Goal: Task Accomplishment & Management: Manage account settings

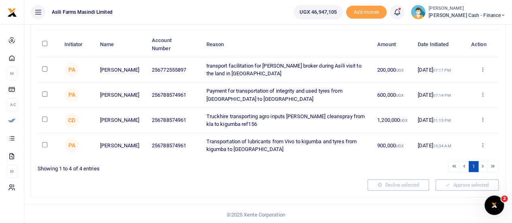
scroll to position [30, 0]
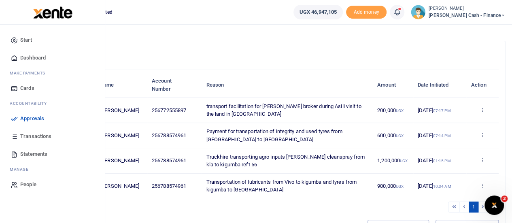
click at [23, 115] on span "Approvals" at bounding box center [32, 119] width 24 height 8
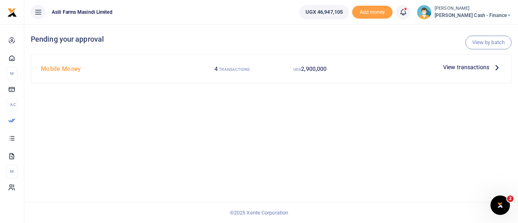
click at [469, 66] on span "View transactions" at bounding box center [466, 67] width 46 height 9
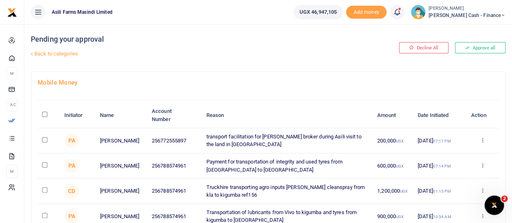
click at [498, 12] on span "[PERSON_NAME] Cash - Finance" at bounding box center [467, 15] width 77 height 7
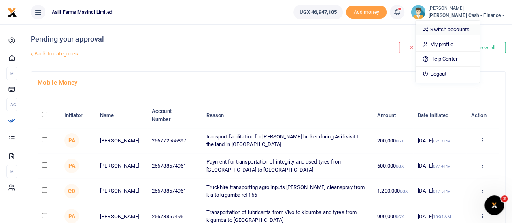
click at [479, 26] on link "Switch accounts" at bounding box center [448, 29] width 64 height 11
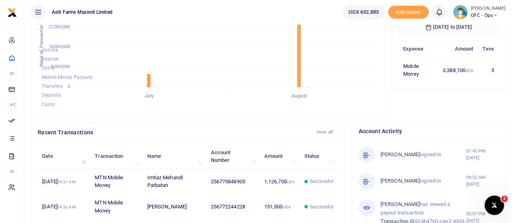
scroll to position [81, 0]
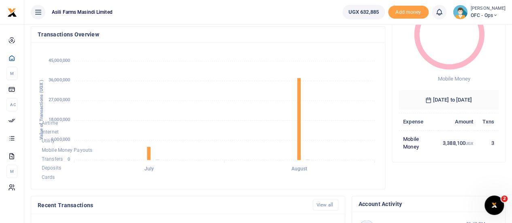
click at [483, 6] on small "[PERSON_NAME]" at bounding box center [488, 8] width 35 height 7
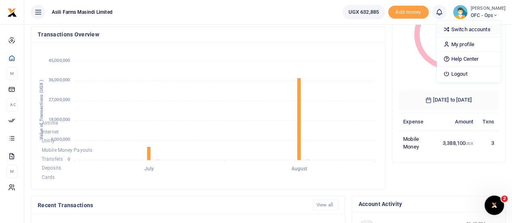
click at [471, 33] on link "Switch accounts" at bounding box center [469, 29] width 64 height 11
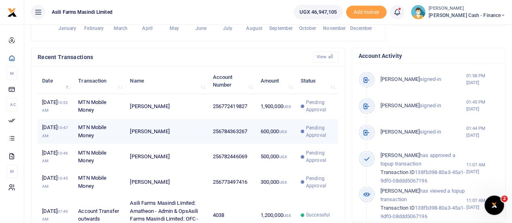
scroll to position [243, 0]
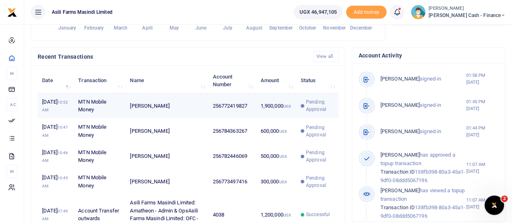
click at [233, 118] on td "256772419827" at bounding box center [232, 105] width 48 height 25
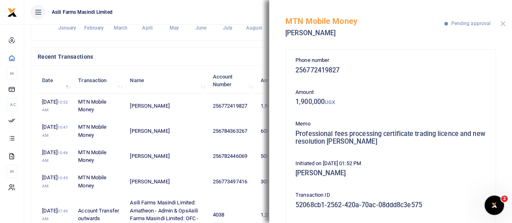
click at [505, 22] on button "Close" at bounding box center [502, 23] width 5 height 5
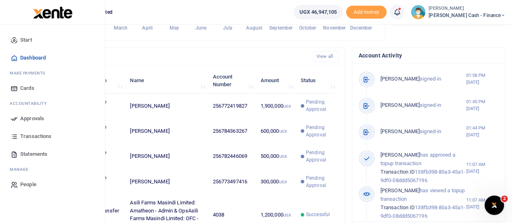
click at [23, 116] on span "Approvals" at bounding box center [32, 119] width 24 height 8
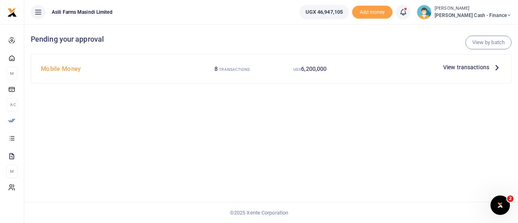
click at [488, 67] on span "View transactions" at bounding box center [466, 67] width 46 height 9
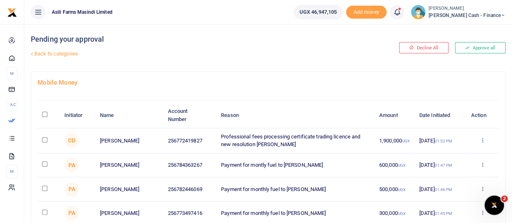
click at [482, 140] on icon at bounding box center [481, 140] width 5 height 6
click at [450, 187] on link "Details" at bounding box center [452, 189] width 64 height 11
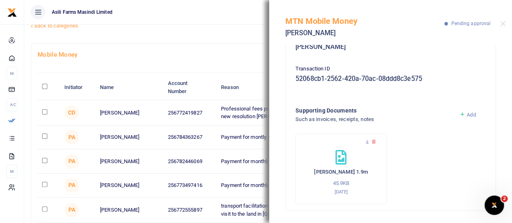
scroll to position [40, 0]
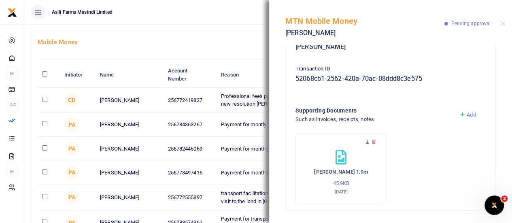
click at [367, 140] on icon at bounding box center [367, 141] width 5 height 5
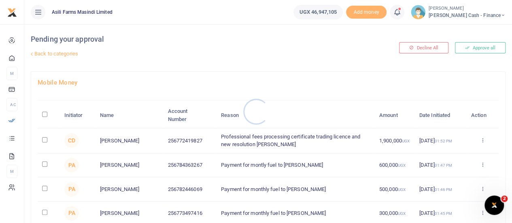
click at [40, 138] on div at bounding box center [256, 111] width 512 height 223
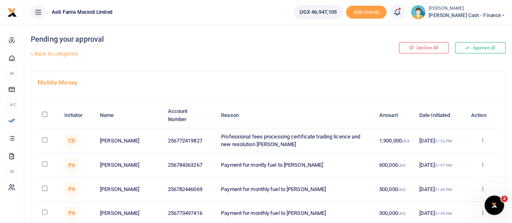
click at [45, 139] on input "checkbox" at bounding box center [44, 139] width 5 height 5
checkbox input "true"
click at [484, 138] on icon at bounding box center [481, 140] width 5 height 6
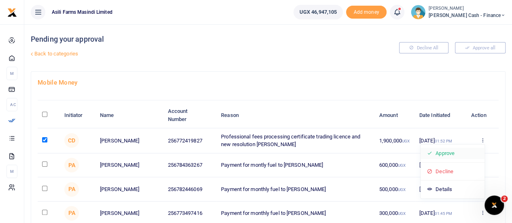
click at [451, 152] on link "Approve" at bounding box center [452, 153] width 64 height 11
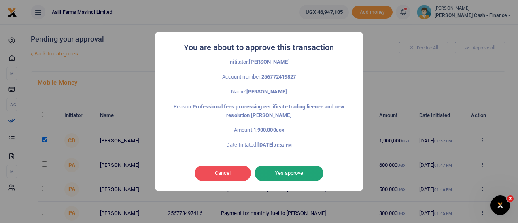
click at [294, 178] on button "Yes approve" at bounding box center [289, 172] width 69 height 15
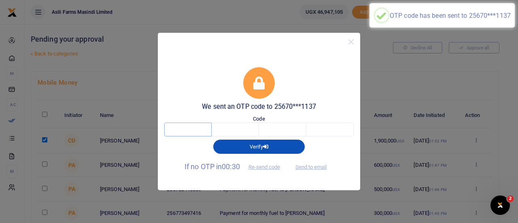
click at [184, 130] on input "text" at bounding box center [187, 130] width 47 height 14
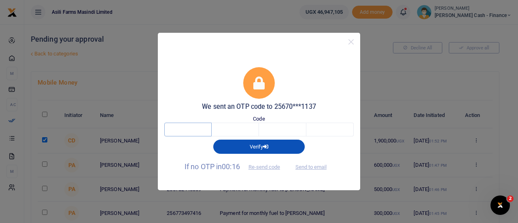
click at [192, 128] on input "text" at bounding box center [187, 130] width 47 height 14
type input "5"
type input "1"
type input "3"
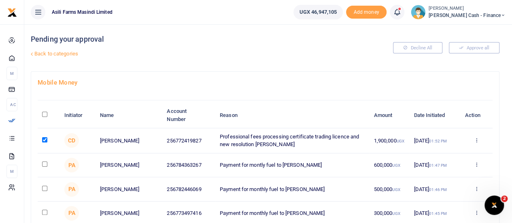
click at [482, 139] on div "Approve Decline Details" at bounding box center [476, 141] width 23 height 8
click at [480, 141] on div "Approve Decline Details" at bounding box center [476, 141] width 23 height 8
click at [478, 141] on icon at bounding box center [475, 140] width 5 height 6
click at [432, 155] on link "Approve" at bounding box center [447, 153] width 64 height 11
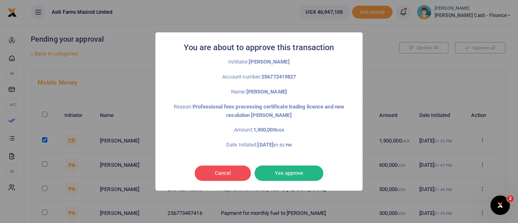
click at [288, 170] on button "Yes approve" at bounding box center [289, 172] width 69 height 15
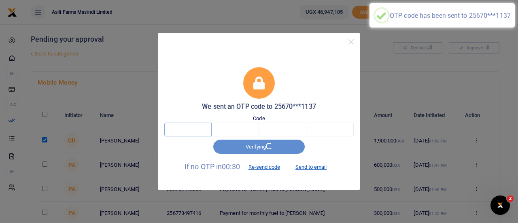
click at [191, 132] on input "text" at bounding box center [187, 130] width 47 height 14
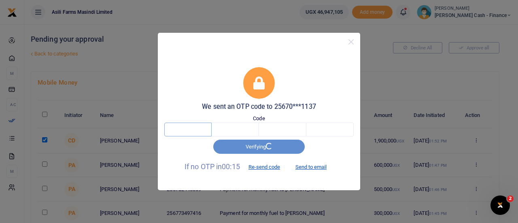
click at [187, 131] on input "text" at bounding box center [187, 130] width 47 height 14
click at [238, 132] on input "text" at bounding box center [235, 130] width 47 height 14
click at [206, 127] on input "text" at bounding box center [187, 130] width 47 height 14
click at [193, 130] on input "text" at bounding box center [187, 130] width 47 height 14
click at [242, 130] on input "text" at bounding box center [235, 130] width 47 height 14
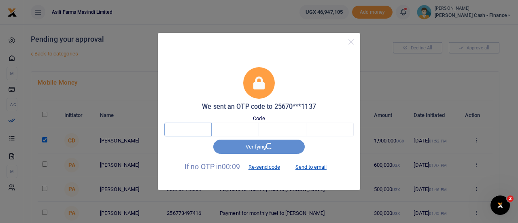
click at [187, 130] on input "text" at bounding box center [187, 130] width 47 height 14
click at [194, 130] on input "text" at bounding box center [187, 130] width 47 height 14
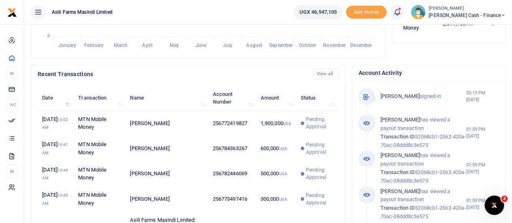
scroll to position [243, 0]
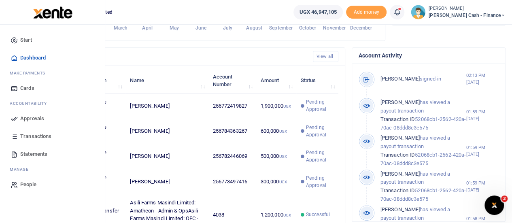
click at [21, 117] on span "Approvals" at bounding box center [32, 119] width 24 height 8
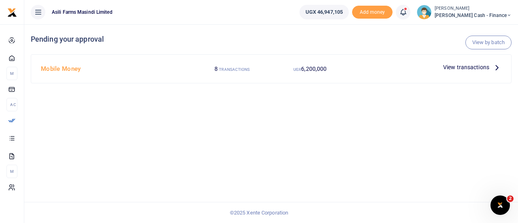
click at [479, 67] on span "View transactions" at bounding box center [466, 67] width 46 height 9
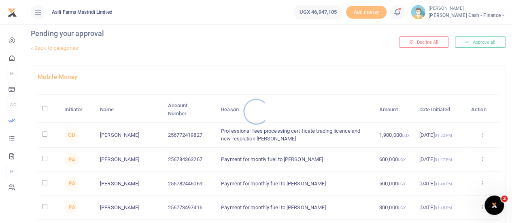
scroll to position [40, 0]
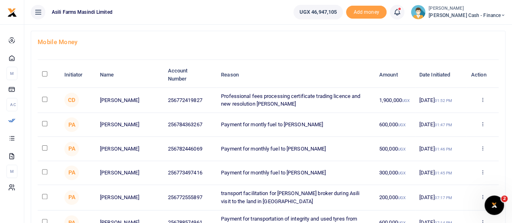
click at [43, 98] on input "checkbox" at bounding box center [44, 99] width 5 height 5
checkbox input "true"
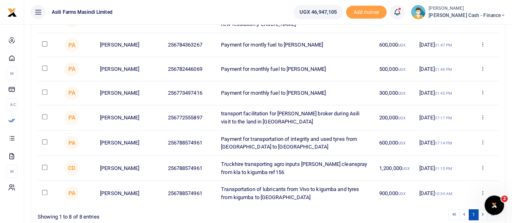
scroll to position [121, 0]
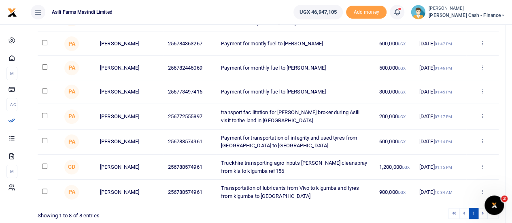
click at [45, 141] on input "checkbox" at bounding box center [44, 140] width 5 height 5
checkbox input "true"
click at [44, 168] on input "checkbox" at bounding box center [44, 165] width 5 height 5
checkbox input "true"
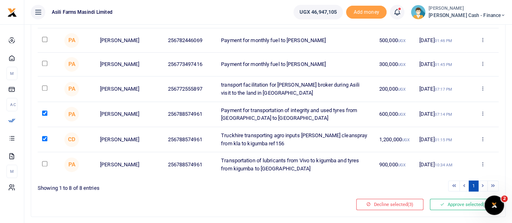
scroll to position [162, 0]
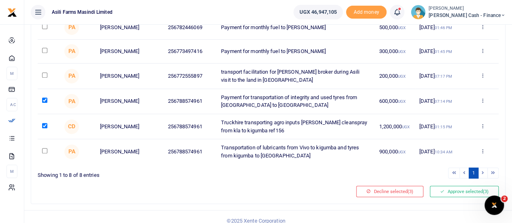
click at [43, 153] on input "checkbox" at bounding box center [44, 150] width 5 height 5
checkbox input "true"
click at [42, 77] on input "checkbox" at bounding box center [44, 74] width 5 height 5
checkbox input "true"
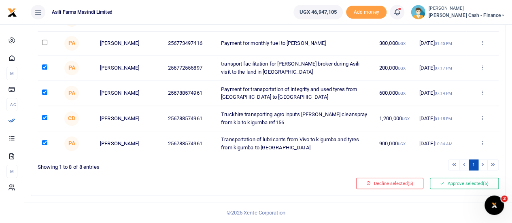
scroll to position [172, 0]
click at [464, 182] on button "Approve selected (5)" at bounding box center [464, 182] width 69 height 11
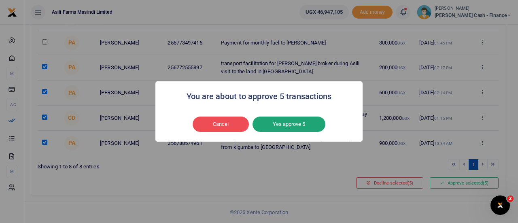
click at [304, 125] on button "Yes approve 5" at bounding box center [288, 124] width 73 height 15
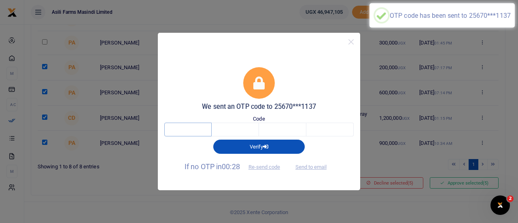
click at [181, 129] on input "text" at bounding box center [187, 130] width 47 height 14
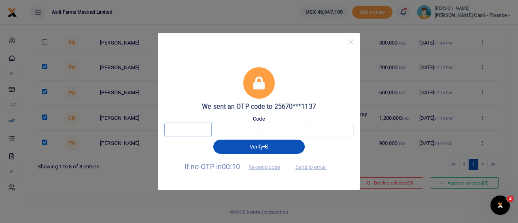
click at [181, 129] on input "text" at bounding box center [187, 130] width 47 height 14
click at [315, 167] on button "Send to email" at bounding box center [311, 167] width 45 height 14
click at [196, 128] on input "text" at bounding box center [187, 130] width 47 height 14
type input "9"
type input "5"
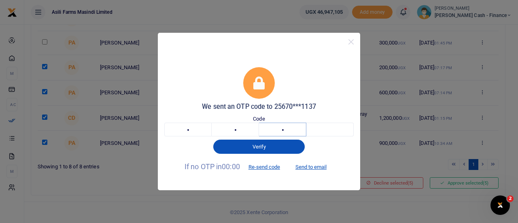
type input "5"
type input "9"
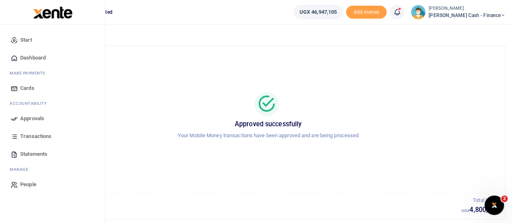
click at [28, 117] on span "Approvals" at bounding box center [32, 119] width 24 height 8
